Goal: Understand process/instructions

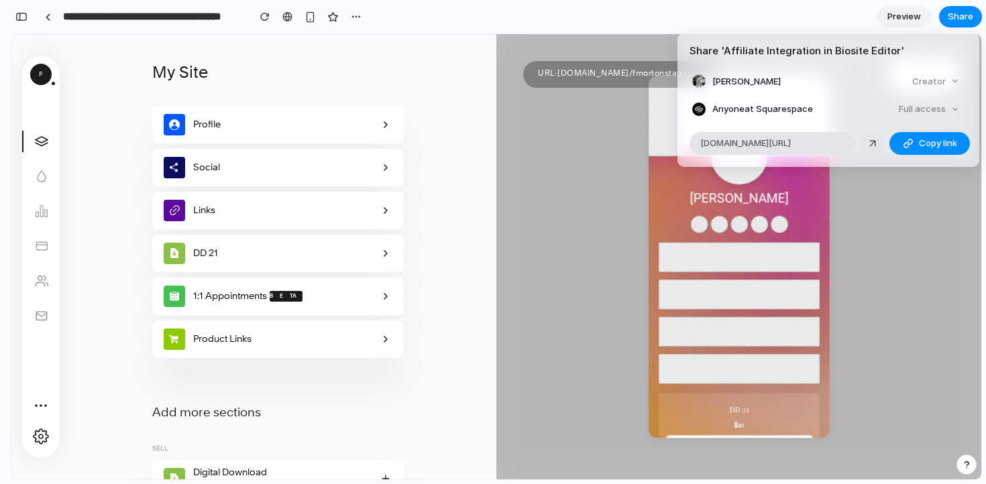
scroll to position [1045, 0]
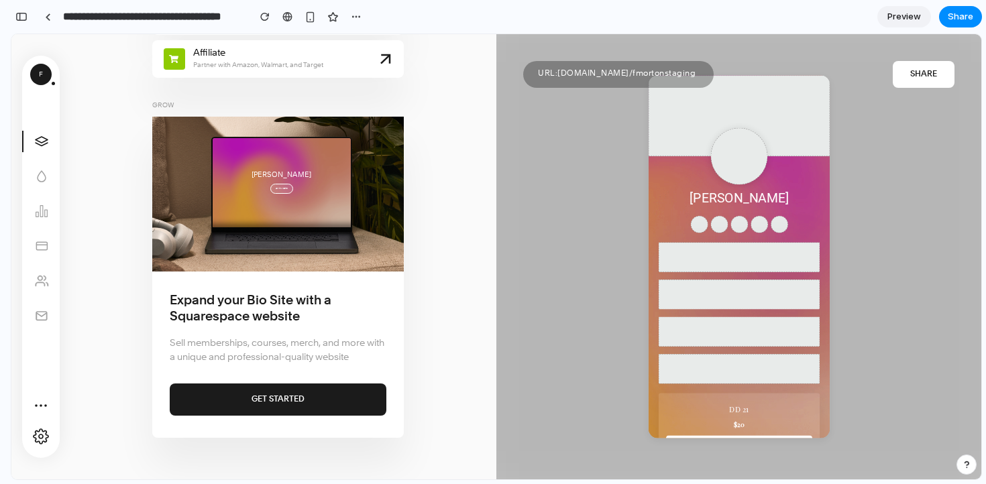
click at [895, 228] on div "Share ' Affiliate Integration in Biosite Editor ' Fergus Morton Creator Anyone …" at bounding box center [493, 242] width 986 height 484
click at [341, 71] on span "Affiliate Partner with Amazon, Walmart, and Target" at bounding box center [282, 58] width 196 height 25
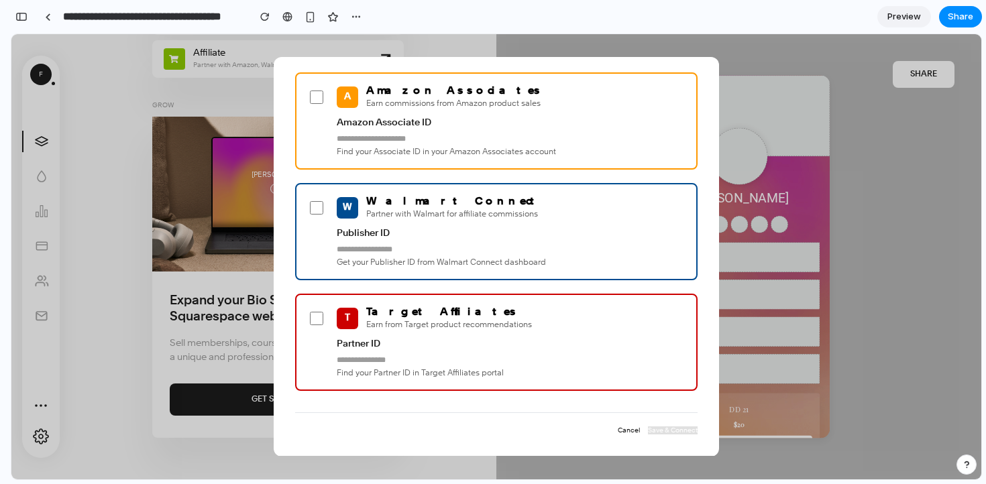
scroll to position [62, 0]
click at [415, 234] on div "Publisher ID Get your Publisher ID from Walmart Connect dashboard" at bounding box center [496, 248] width 378 height 40
click at [319, 208] on div "W Walmart Connect Partner with Walmart for affiliate commissions" at bounding box center [496, 207] width 378 height 25
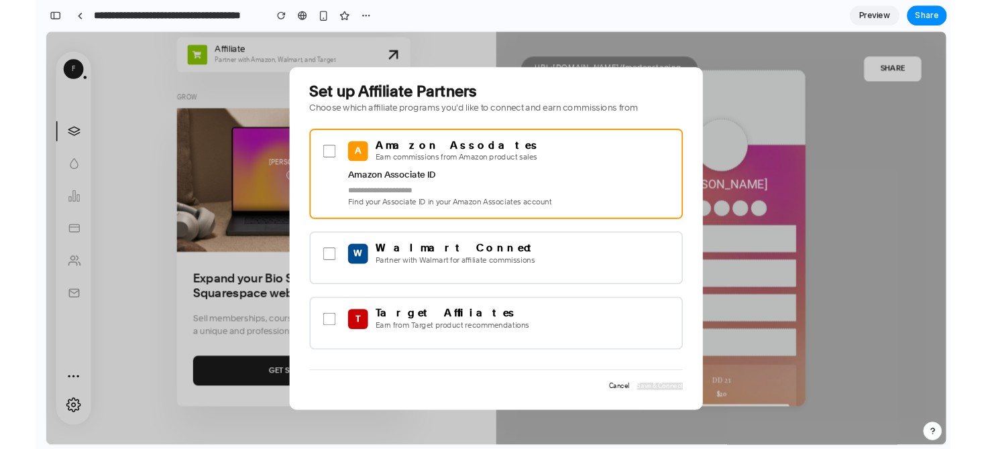
scroll to position [0, 0]
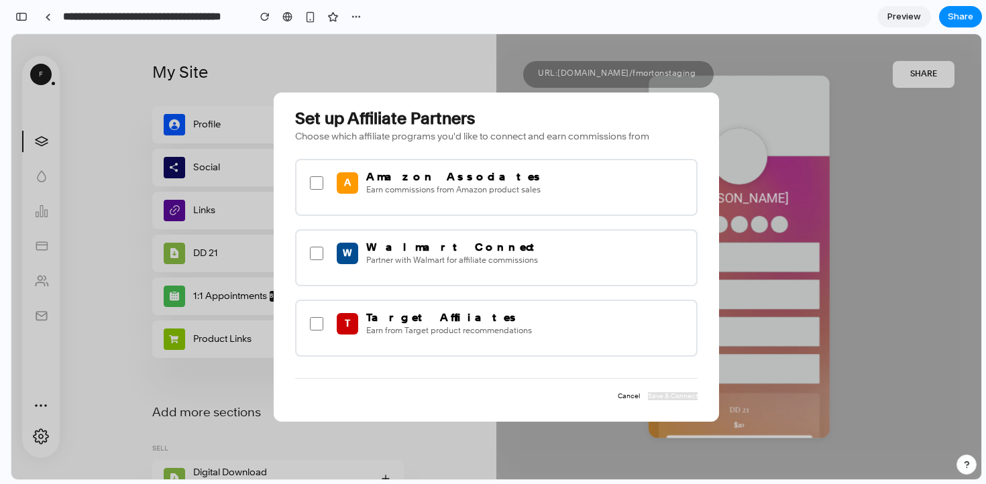
scroll to position [1045, 0]
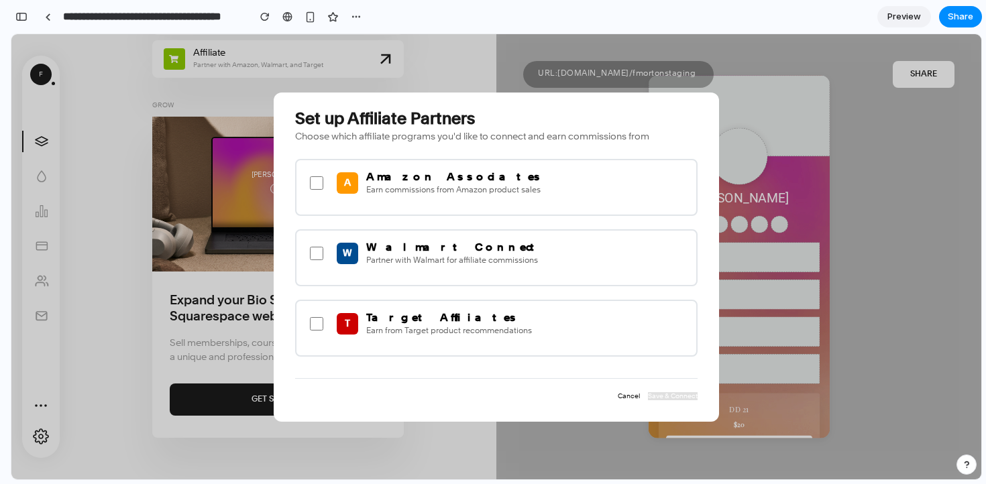
click at [623, 392] on button "Cancel" at bounding box center [629, 396] width 22 height 8
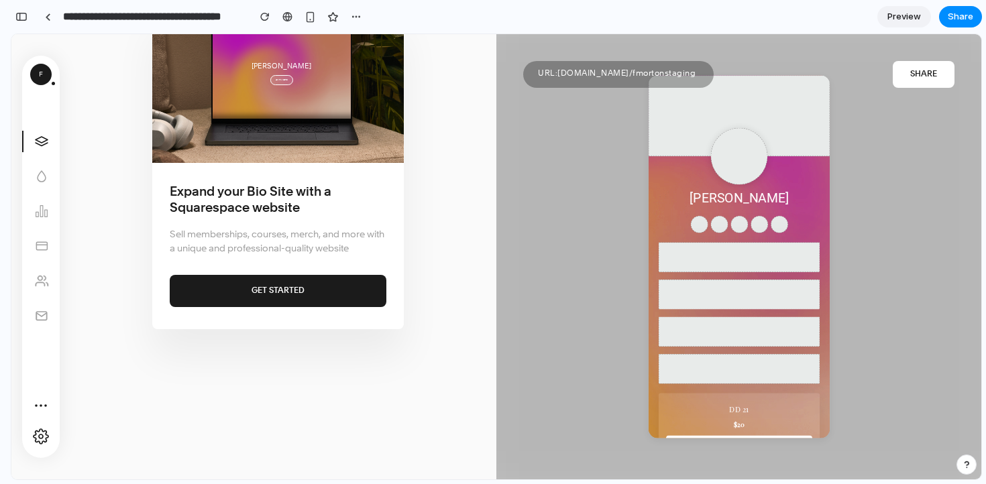
scroll to position [1123, 0]
